Goal: Task Accomplishment & Management: Complete application form

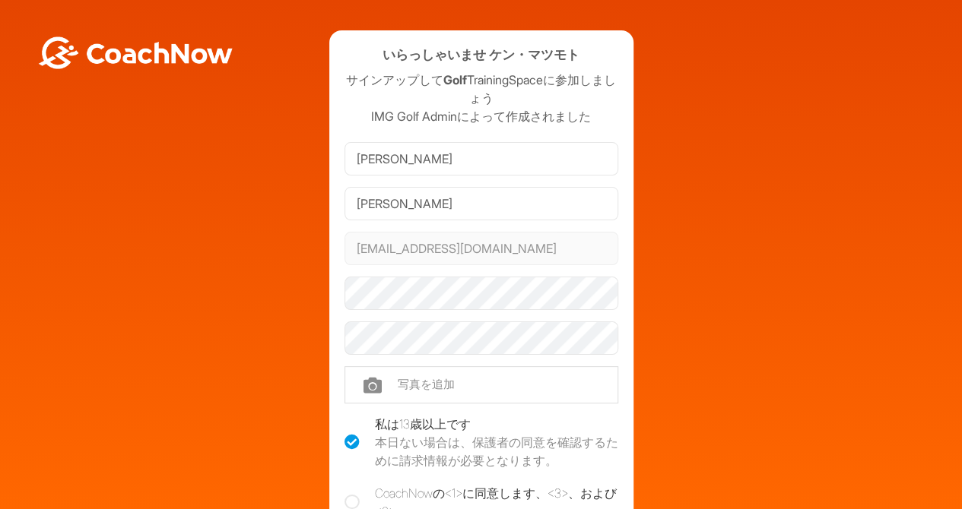
scroll to position [59, 0]
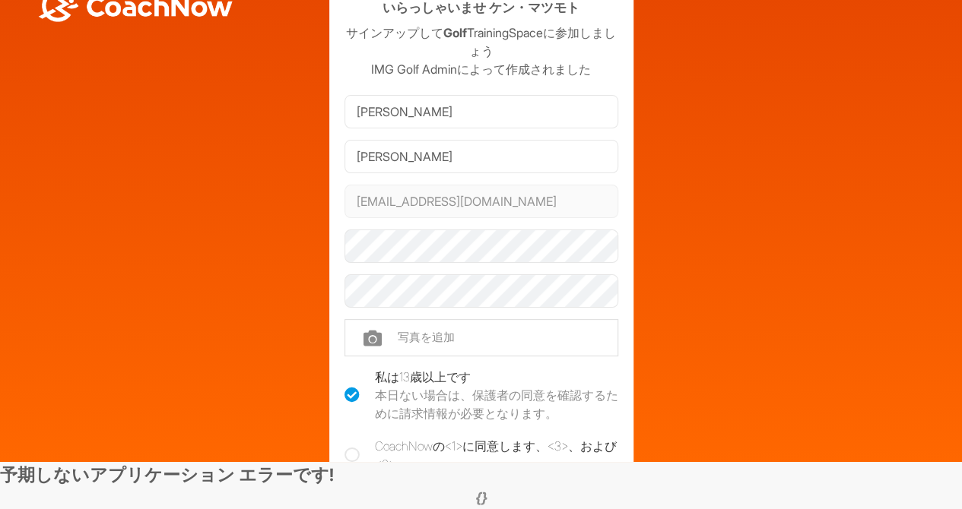
click at [351, 448] on icon at bounding box center [351, 455] width 15 height 15
click at [351, 443] on input "CoachNowの<1>に同意します 、<3> 、および<6> 。" at bounding box center [349, 442] width 10 height 10
click at [351, 448] on icon at bounding box center [351, 455] width 15 height 15
click at [351, 443] on input "CoachNowの<1>に同意します 、<3> 、および<6> 。" at bounding box center [349, 442] width 10 height 10
click at [351, 448] on icon at bounding box center [351, 455] width 15 height 15
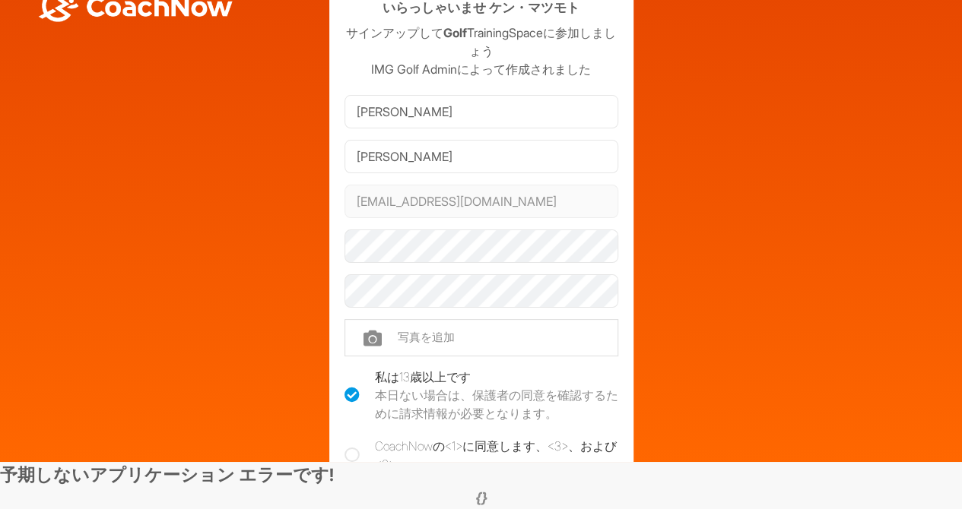
click at [351, 443] on input "CoachNowの<1>に同意します 、<3> 、および<6> 。" at bounding box center [349, 442] width 10 height 10
checkbox input "true"
click at [785, 283] on div "いらっしゃいませ ケン・マツモト サインアップして Golf TrainingSpaceに参加しましょう IMG Golf Adminによって作成されました …" at bounding box center [481, 297] width 947 height 628
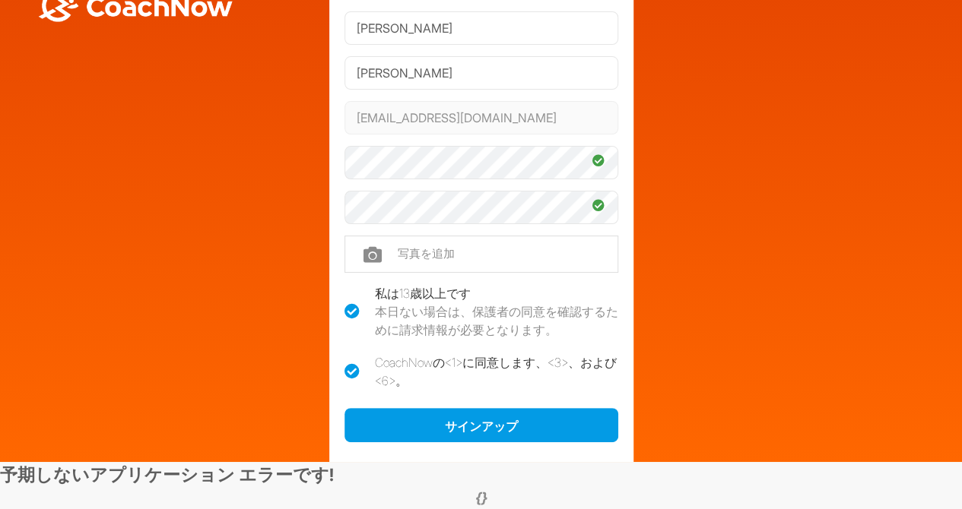
scroll to position [91, 0]
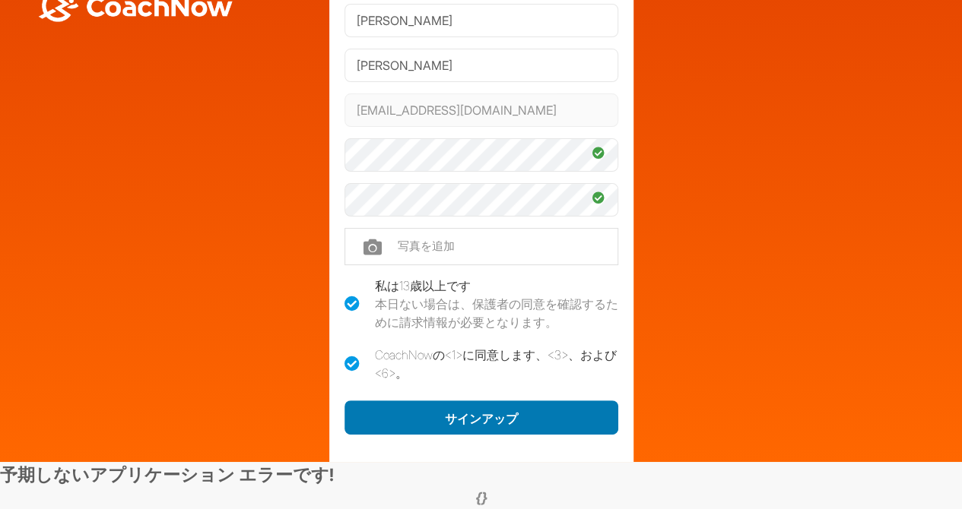
click at [528, 404] on button "サインアップ" at bounding box center [481, 418] width 274 height 35
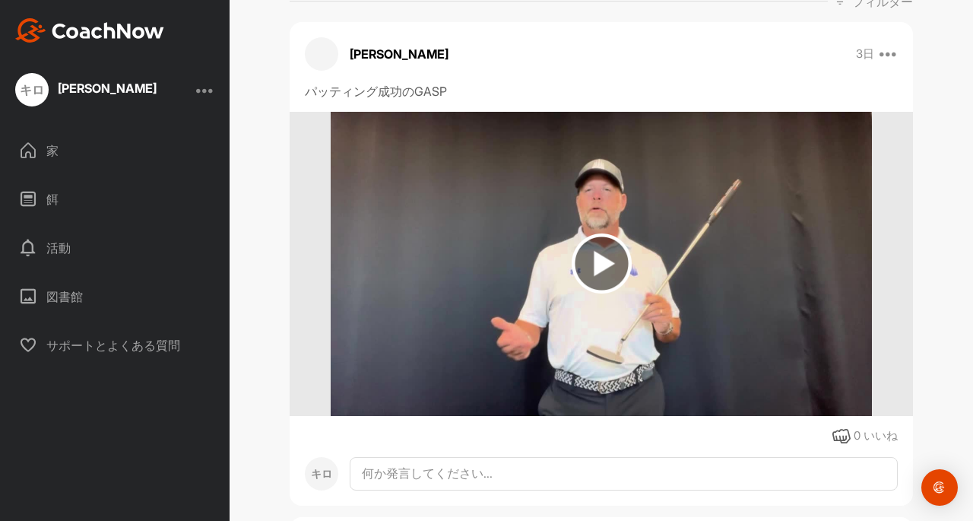
scroll to position [274, 0]
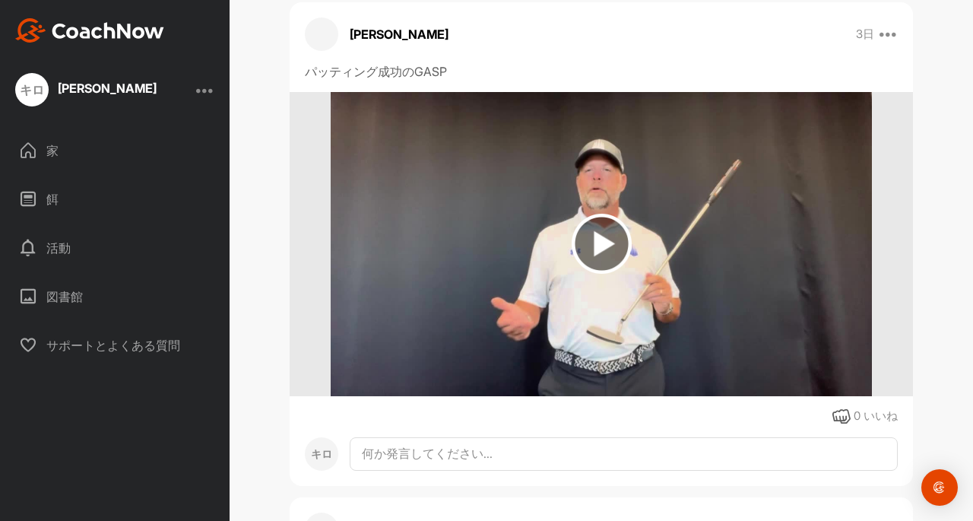
click at [601, 244] on img at bounding box center [602, 244] width 60 height 60
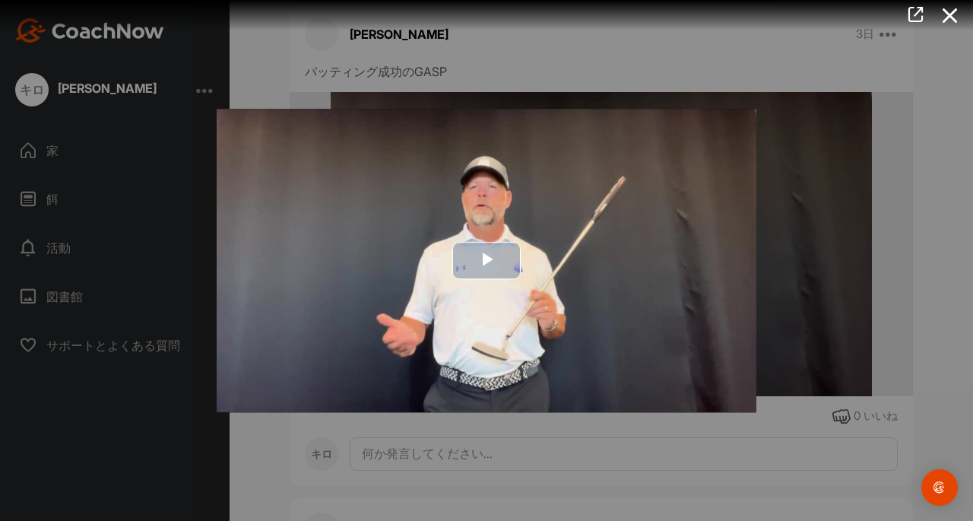
click at [487, 261] on span "Video Player" at bounding box center [487, 261] width 0 height 0
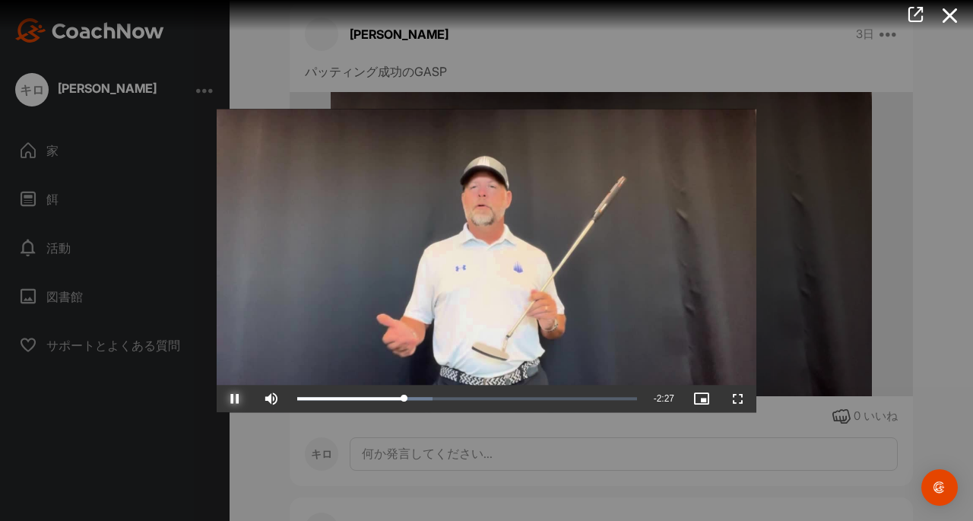
click at [237, 398] on span "Video Player" at bounding box center [235, 398] width 36 height 0
click at [951, 13] on icon at bounding box center [950, 16] width 35 height 28
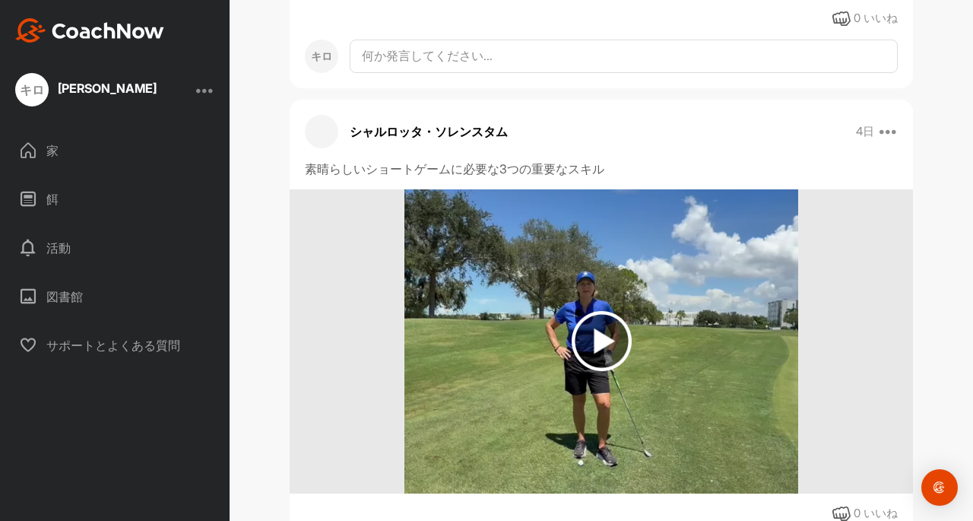
scroll to position [664, 0]
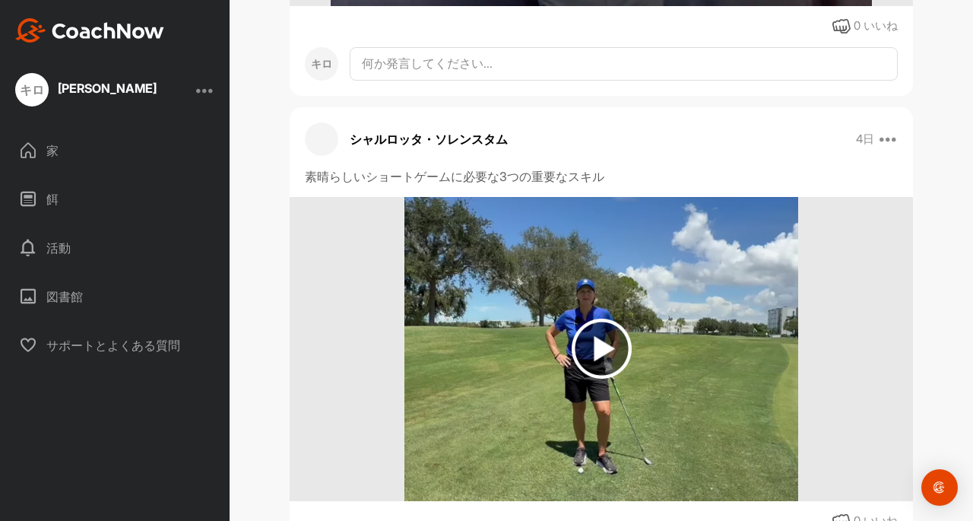
click at [80, 156] on div "家" at bounding box center [115, 151] width 214 height 38
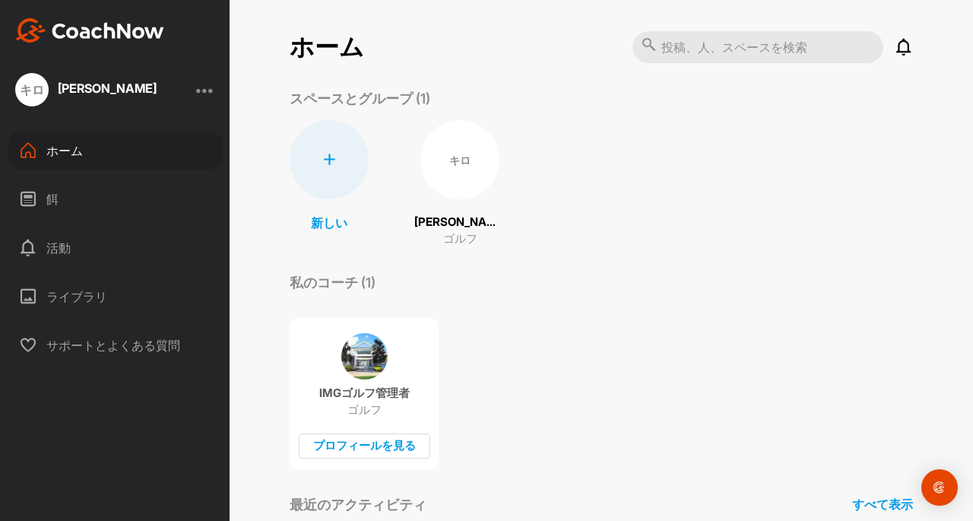
click at [76, 195] on div "餌" at bounding box center [115, 199] width 214 height 38
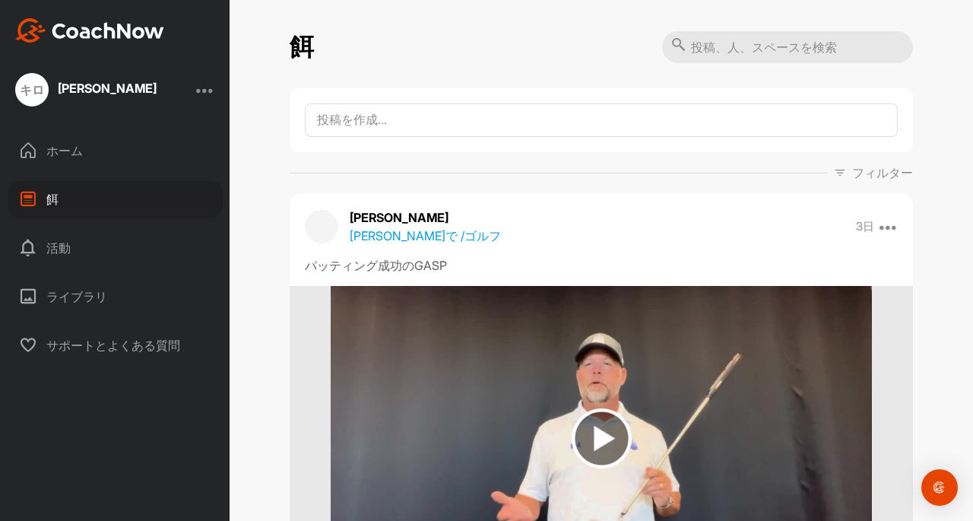
click at [69, 246] on font "活動" at bounding box center [58, 247] width 24 height 15
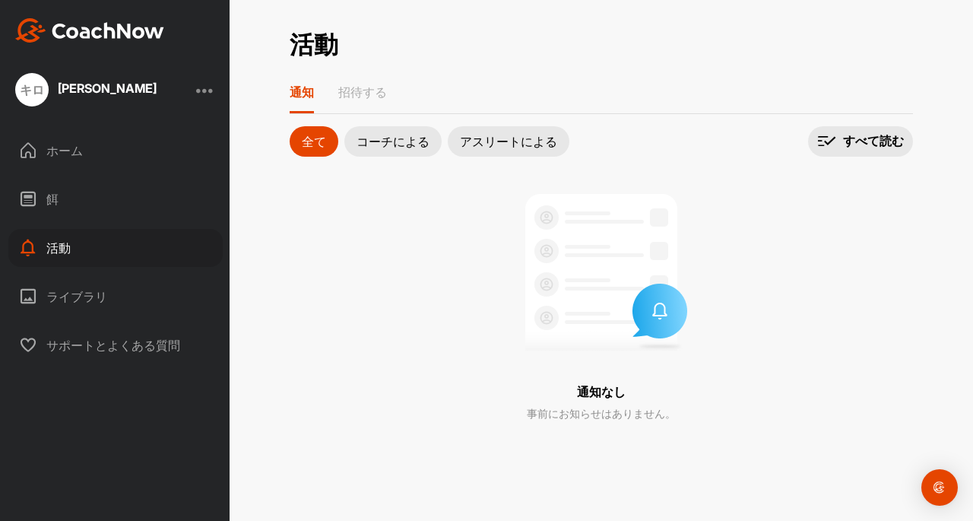
click at [82, 296] on font "ライブラリ" at bounding box center [76, 296] width 61 height 15
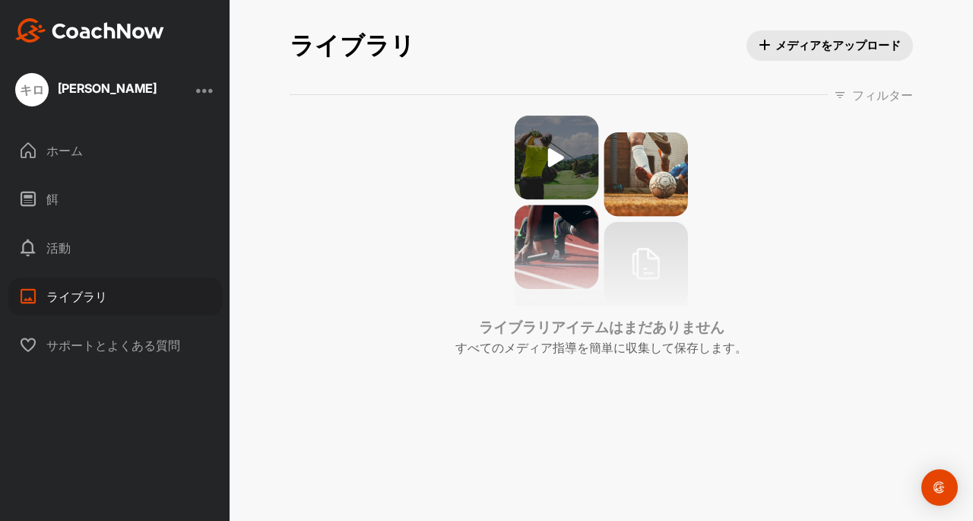
click at [84, 153] on div "ホーム" at bounding box center [115, 151] width 214 height 38
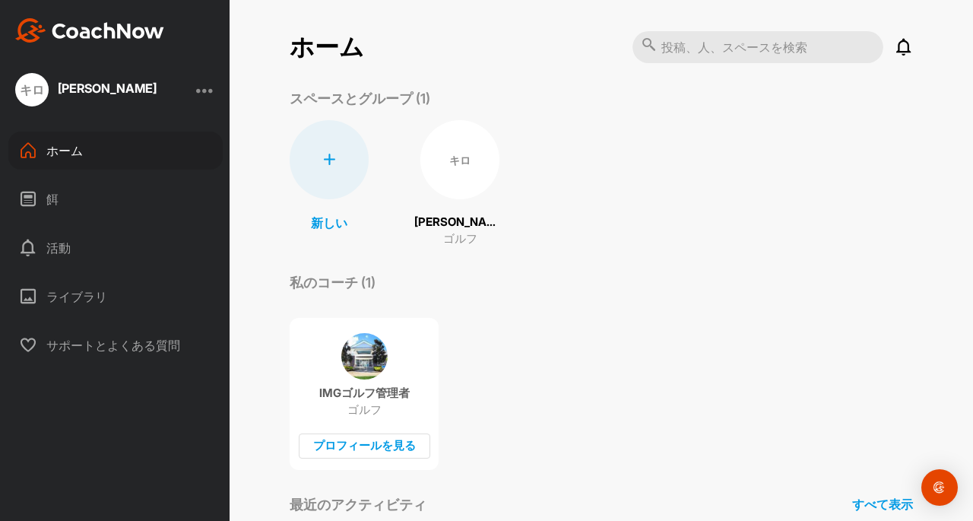
click at [456, 231] on p "ゴルフ" at bounding box center [460, 238] width 34 height 17
